Goal: Task Accomplishment & Management: Complete application form

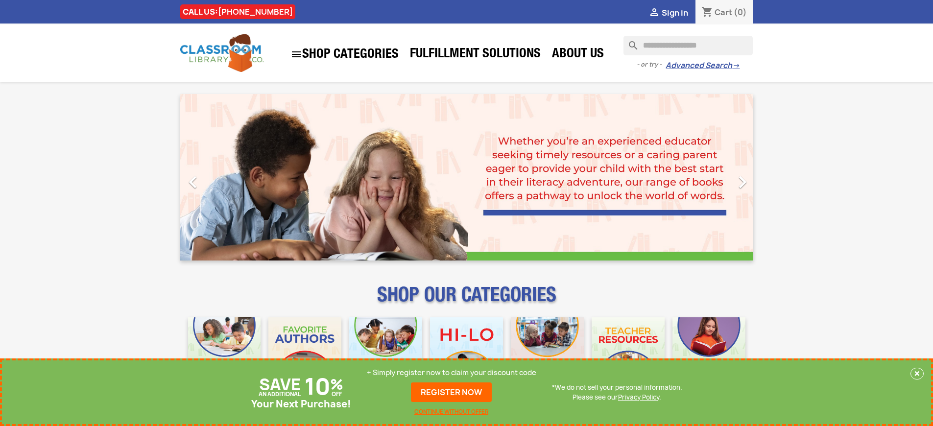
click at [452, 373] on p "+ Simply register now to claim your discount code" at bounding box center [452, 373] width 170 height 10
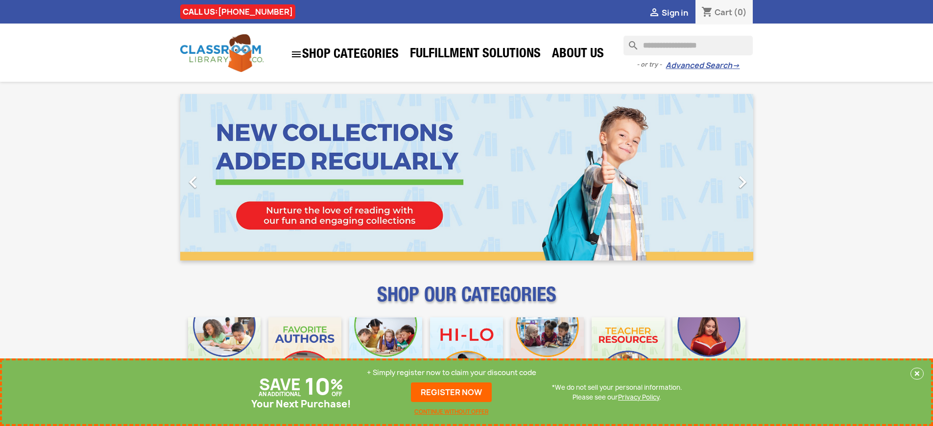
click at [452, 373] on p "+ Simply register now to claim your discount code" at bounding box center [452, 373] width 170 height 10
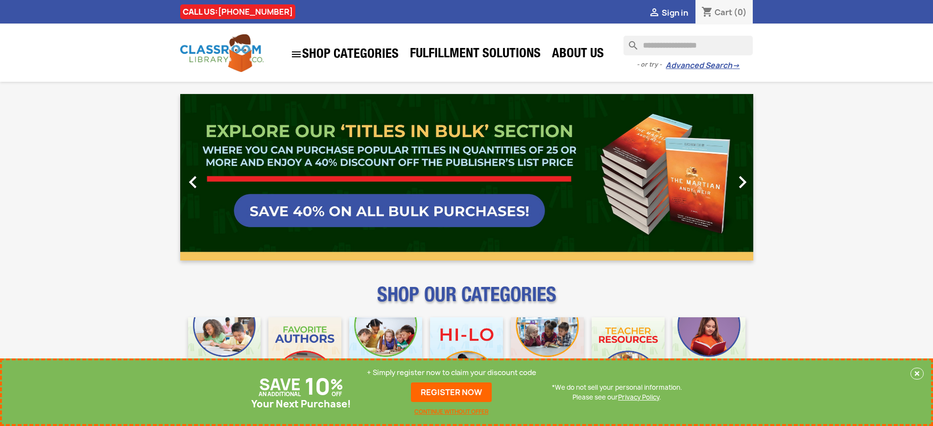
click at [452, 373] on p "+ Simply register now to claim your discount code" at bounding box center [452, 373] width 170 height 10
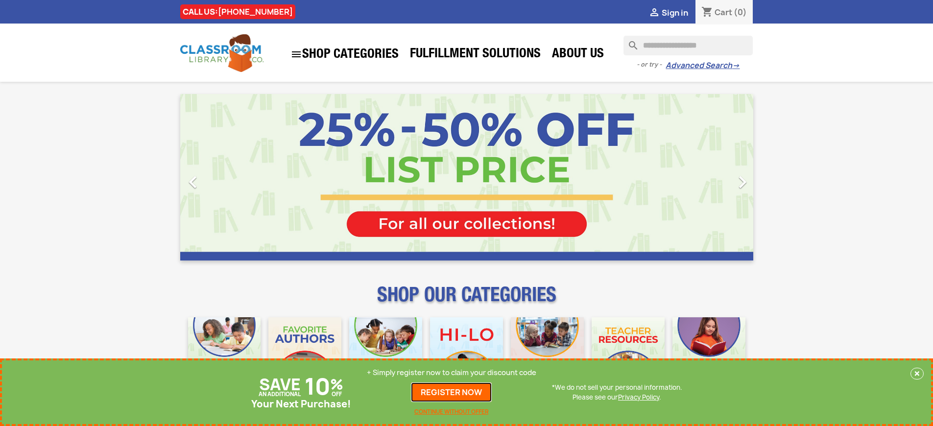
click at [452, 392] on link "REGISTER NOW" at bounding box center [451, 393] width 81 height 20
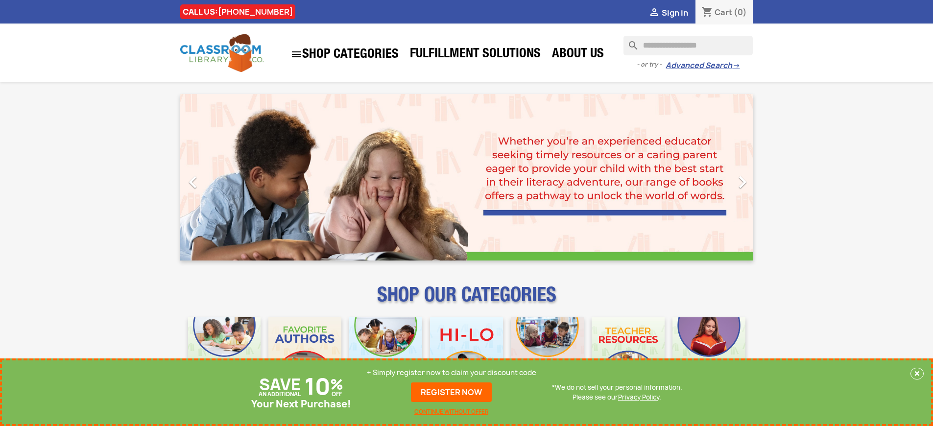
click at [452, 373] on p "+ Simply register now to claim your discount code" at bounding box center [452, 373] width 170 height 10
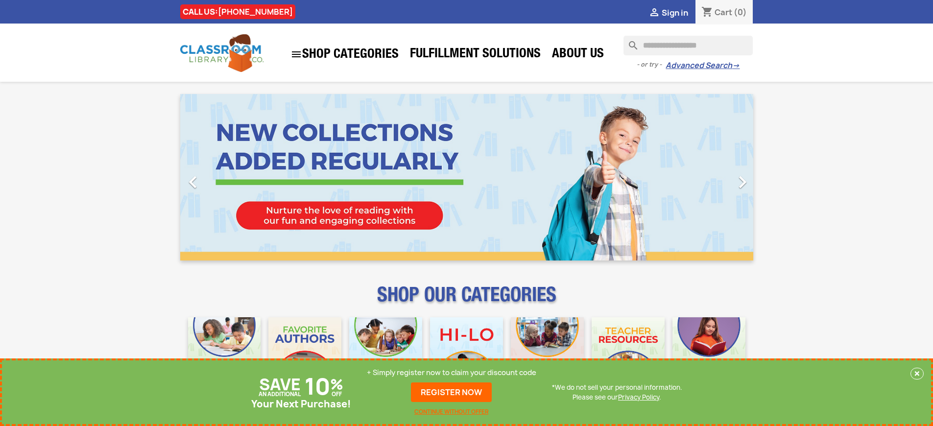
click at [452, 373] on p "+ Simply register now to claim your discount code" at bounding box center [452, 373] width 170 height 10
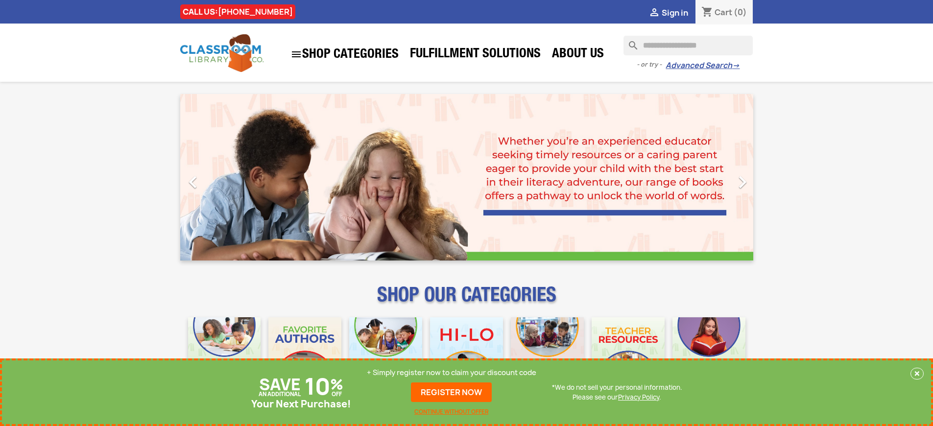
click at [452, 373] on p "+ Simply register now to claim your discount code" at bounding box center [452, 373] width 170 height 10
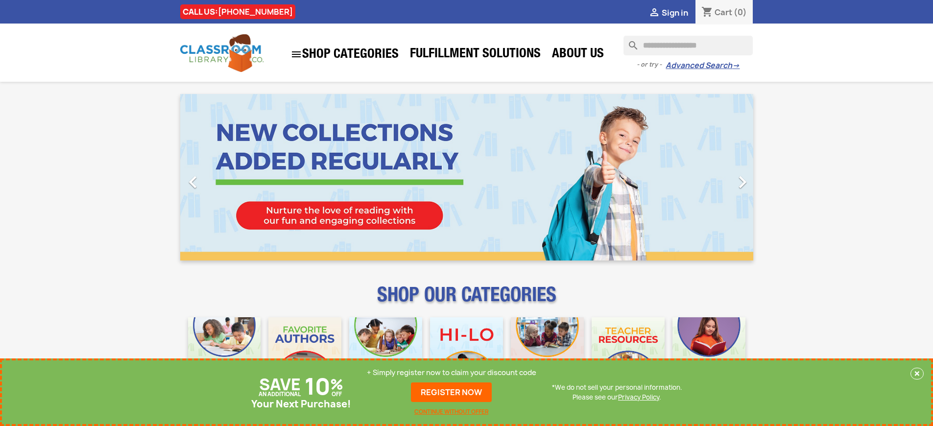
click at [452, 373] on p "+ Simply register now to claim your discount code" at bounding box center [452, 373] width 170 height 10
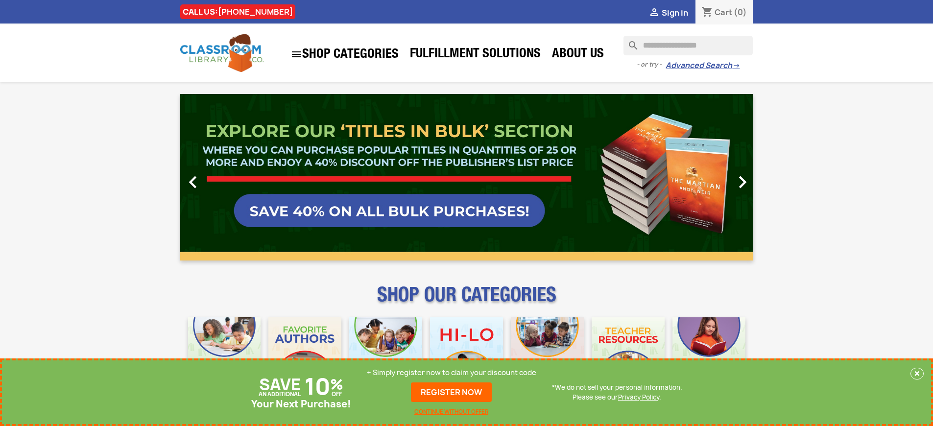
click at [452, 373] on p "+ Simply register now to claim your discount code" at bounding box center [452, 373] width 170 height 10
click at [452, 392] on link "REGISTER NOW" at bounding box center [451, 393] width 81 height 20
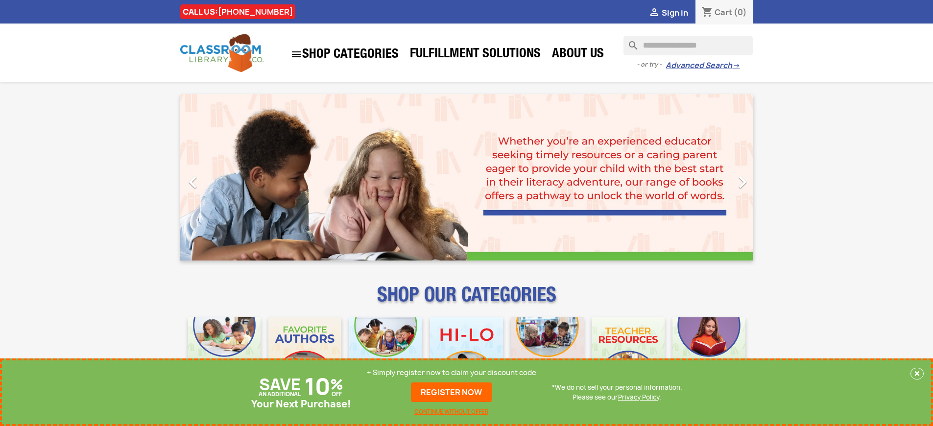
click at [452, 373] on p "+ Simply register now to claim your discount code" at bounding box center [452, 373] width 170 height 10
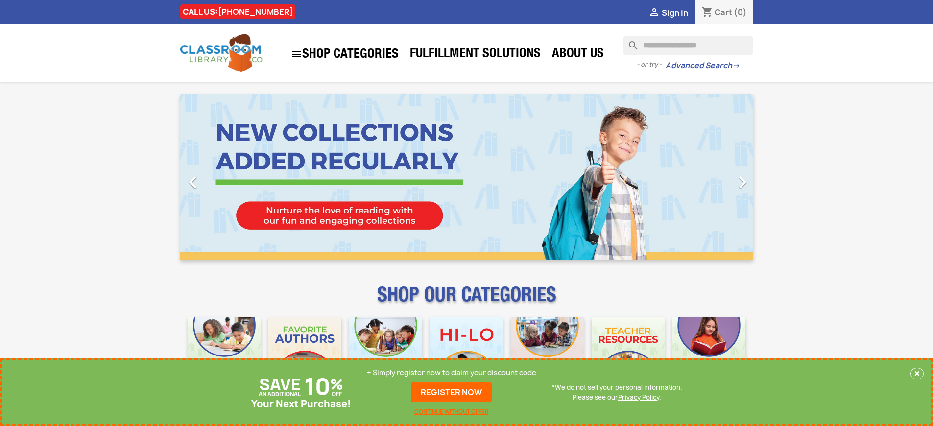
click at [452, 373] on p "+ Simply register now to claim your discount code" at bounding box center [452, 373] width 170 height 10
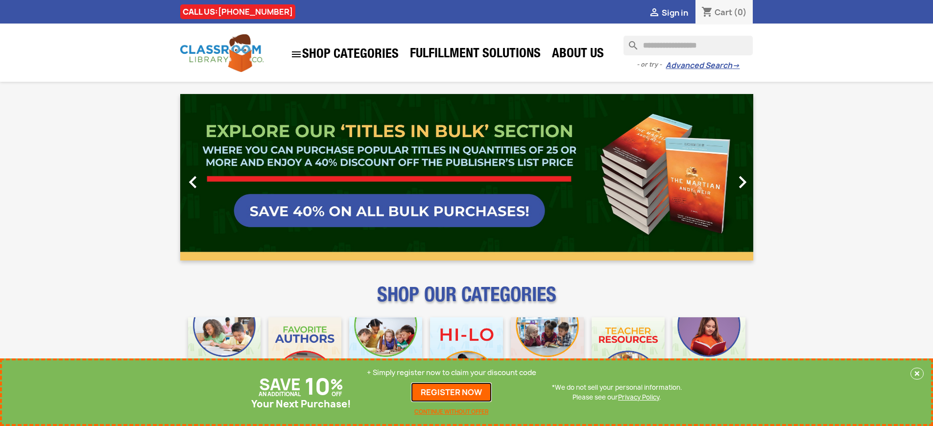
click at [452, 392] on link "REGISTER NOW" at bounding box center [451, 393] width 81 height 20
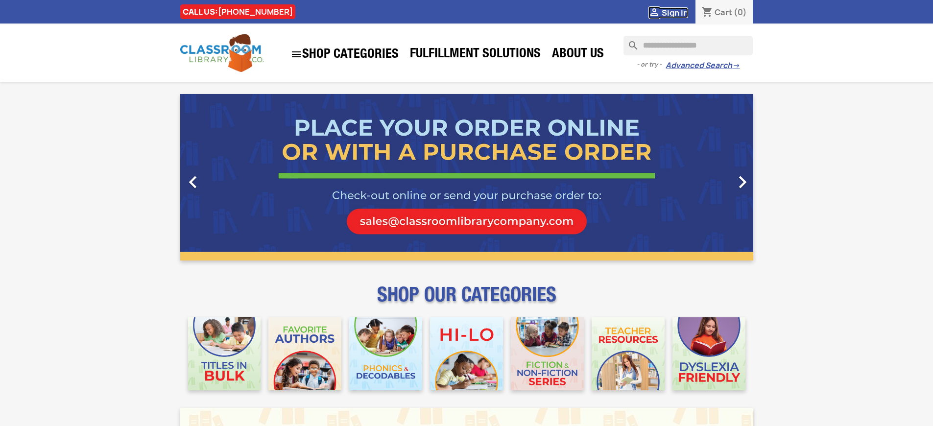
click at [675, 12] on span "Sign in" at bounding box center [675, 12] width 26 height 11
